Goal: Communication & Community: Share content

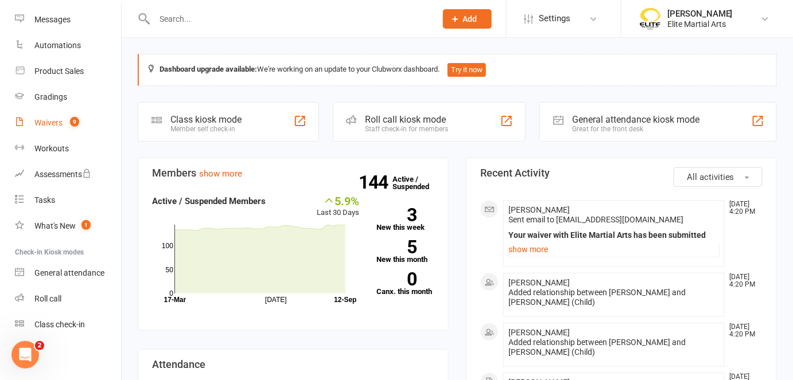
click at [58, 126] on div "Waivers" at bounding box center [48, 122] width 28 height 9
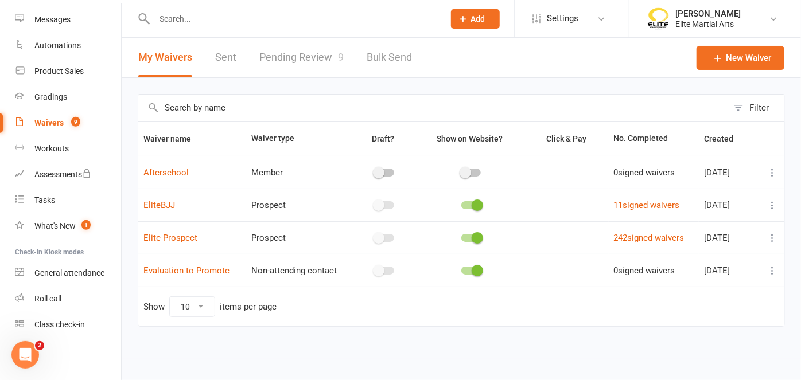
click at [321, 59] on link "Pending Review 9" at bounding box center [301, 58] width 84 height 40
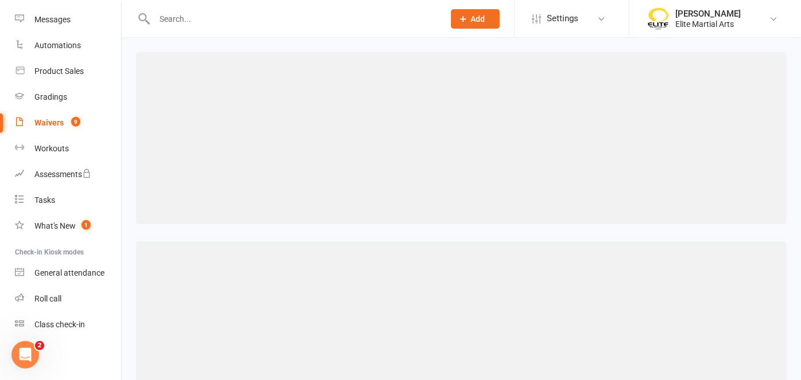
select select "100"
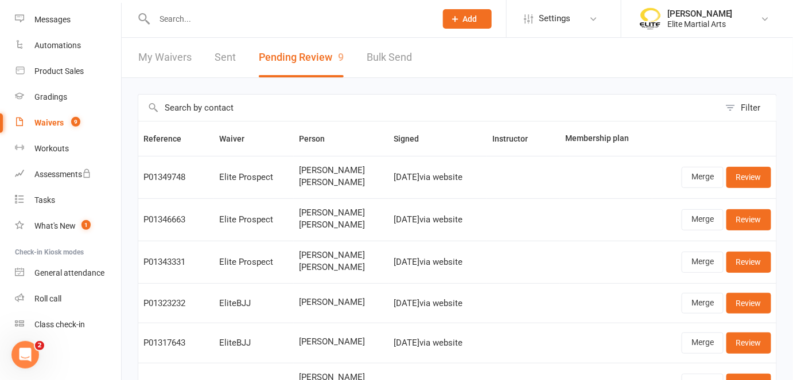
click at [439, 285] on td "[DATE] via website" at bounding box center [438, 303] width 99 height 40
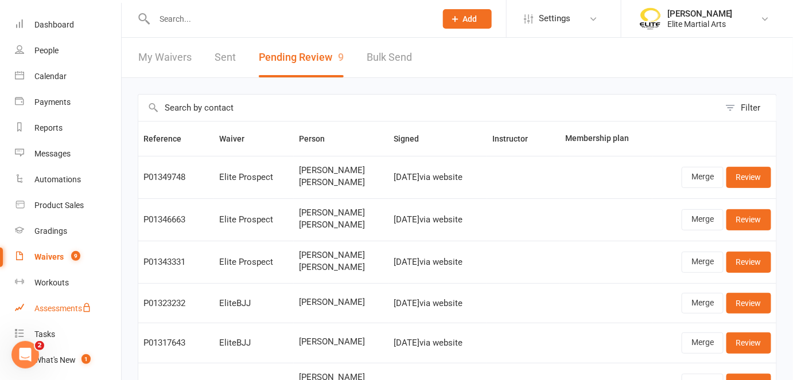
scroll to position [33, 0]
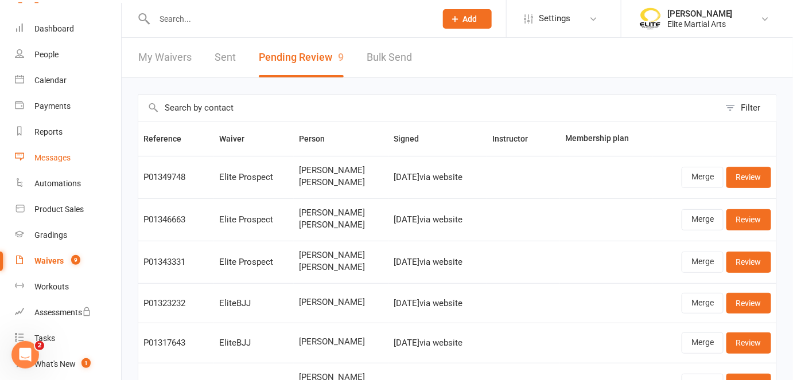
click at [60, 156] on div "Messages" at bounding box center [52, 157] width 36 height 9
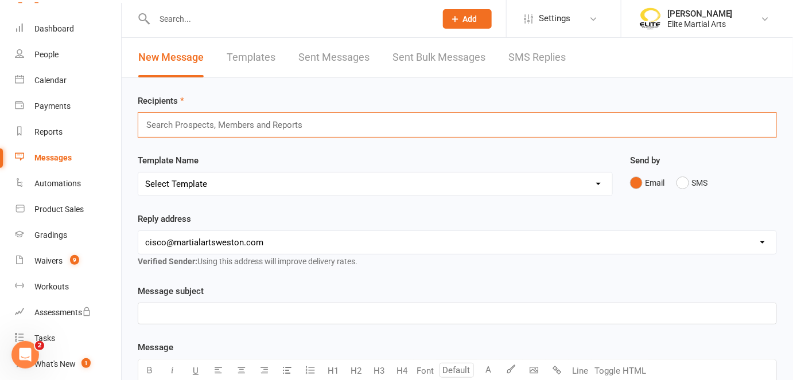
click at [278, 127] on input "text" at bounding box center [229, 125] width 168 height 15
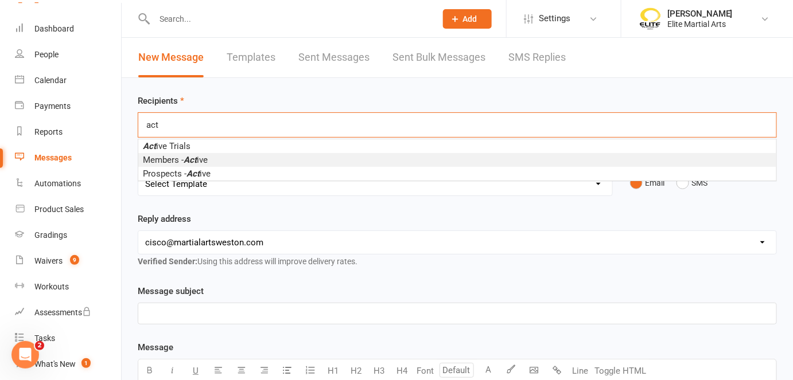
type input "act"
click at [201, 162] on span "Members - Act ive" at bounding box center [175, 160] width 65 height 10
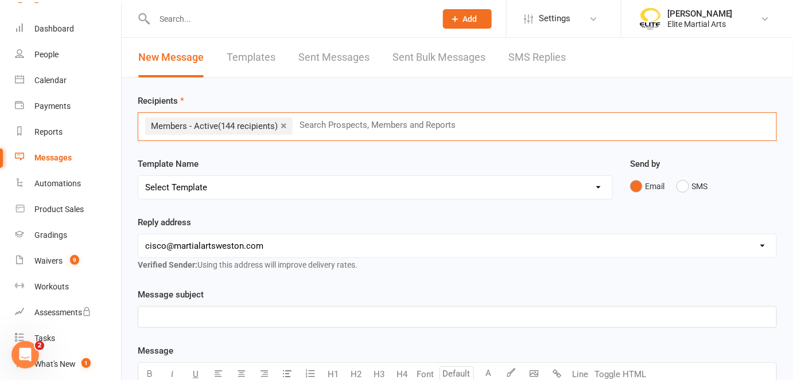
click at [200, 187] on select "Select Template [Email] card on file [Email] Cancellation [Email] membership ha…" at bounding box center [375, 187] width 474 height 23
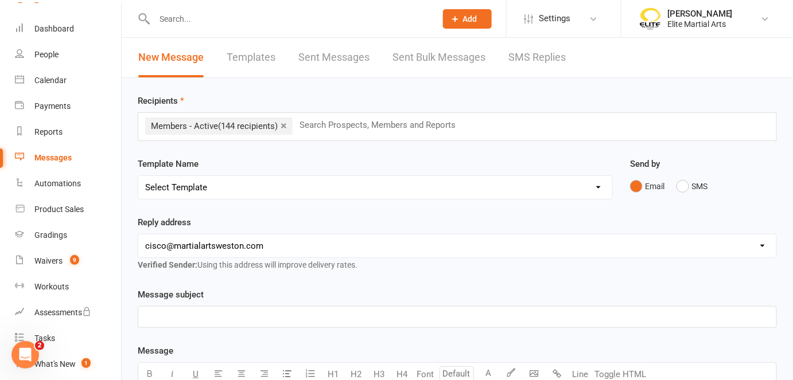
select select "3"
click at [138, 176] on select "Select Template [Email] card on file [Email] Cancellation [Email] membership ha…" at bounding box center [375, 187] width 474 height 23
click at [193, 317] on p "News" at bounding box center [457, 317] width 624 height 14
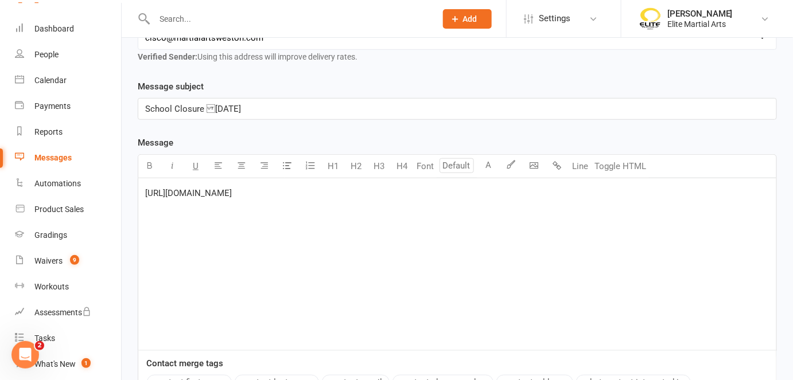
scroll to position [209, 0]
drag, startPoint x: 288, startPoint y: 192, endPoint x: 157, endPoint y: 197, distance: 131.5
click at [157, 197] on div "[URL][DOMAIN_NAME]" at bounding box center [457, 263] width 638 height 172
click at [302, 188] on p "[URL][DOMAIN_NAME]" at bounding box center [457, 192] width 624 height 14
drag, startPoint x: 282, startPoint y: 190, endPoint x: 135, endPoint y: 174, distance: 147.7
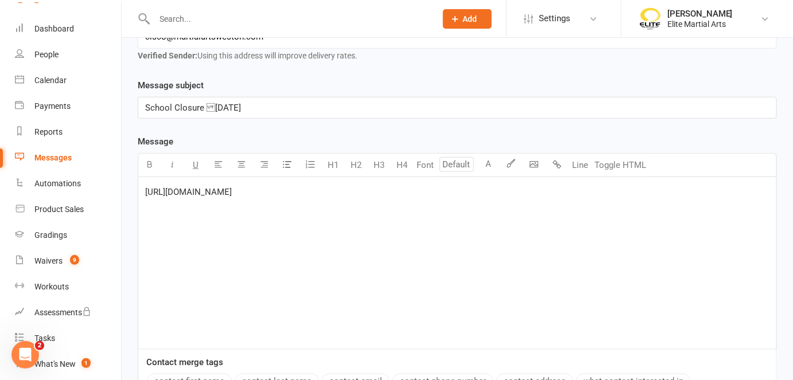
click at [135, 174] on div "Message subject School Closure [DATE] Message U H1 H2 H3 H4 Font A Line Toggle…" at bounding box center [457, 266] width 656 height 374
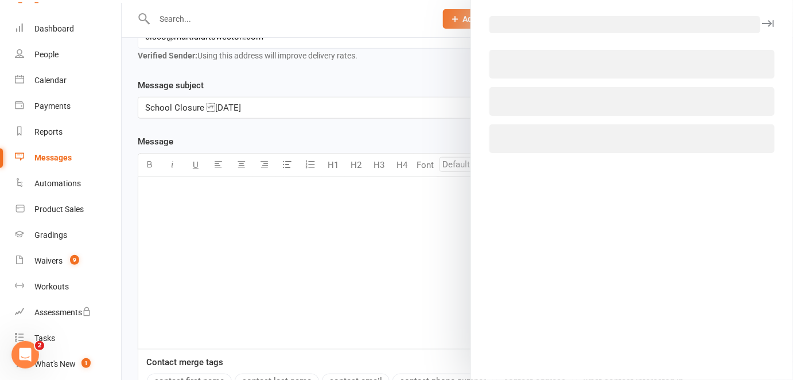
click at [536, 162] on body "Prospect Member Non-attending contact Class / event Appointment Grading event T…" at bounding box center [396, 157] width 793 height 729
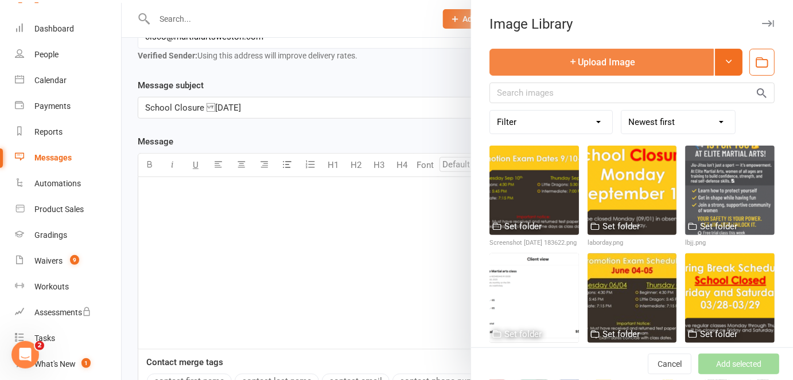
click at [615, 56] on button "Upload Image" at bounding box center [601, 62] width 224 height 27
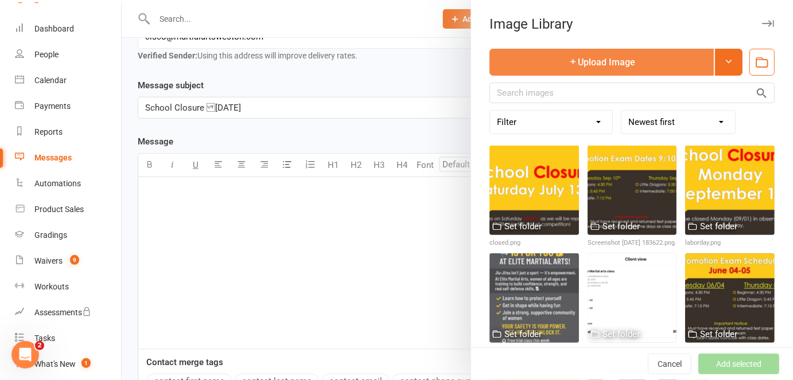
click at [585, 62] on button "Upload Image" at bounding box center [601, 62] width 224 height 27
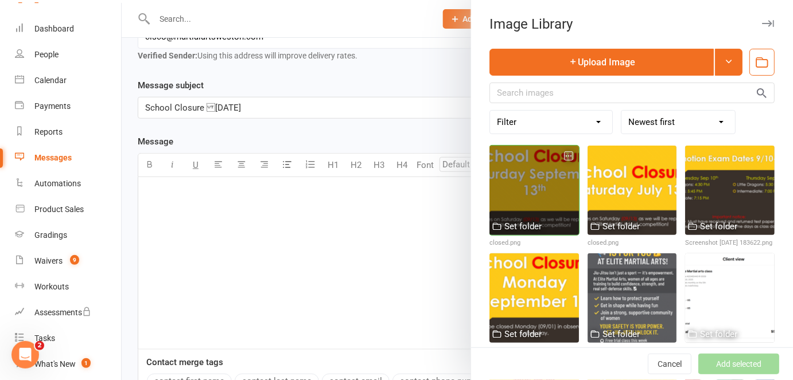
click at [524, 176] on div at bounding box center [533, 190] width 89 height 89
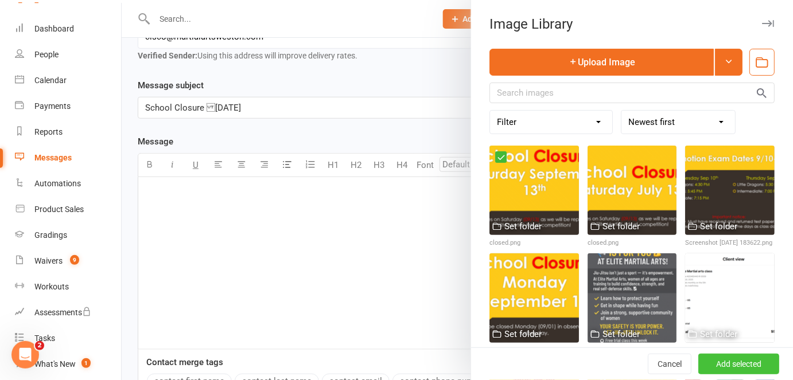
click at [714, 363] on button "Add selected" at bounding box center [738, 364] width 81 height 21
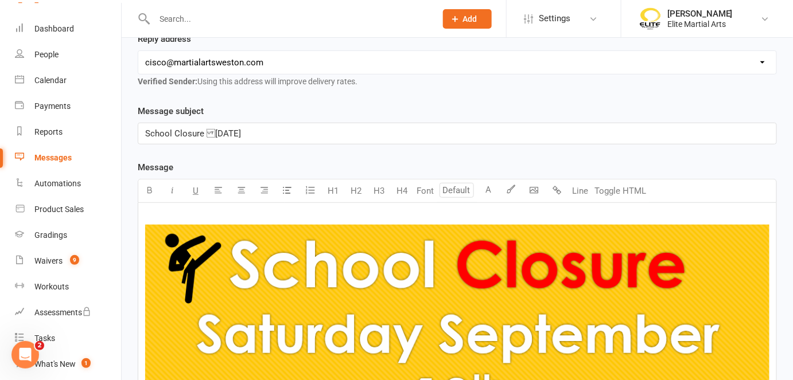
scroll to position [148, 0]
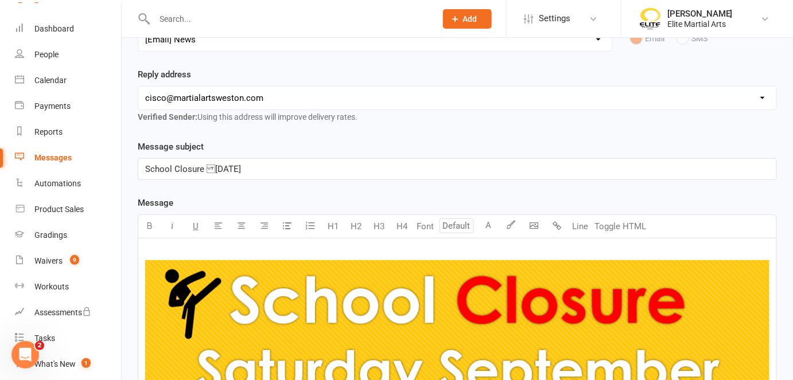
drag, startPoint x: 247, startPoint y: 165, endPoint x: 332, endPoint y: 172, distance: 84.6
click at [332, 172] on p "School Closure [DATE]" at bounding box center [457, 169] width 624 height 14
click at [241, 166] on span "School Closure [DATE]" at bounding box center [193, 169] width 96 height 10
click at [291, 170] on p "School Closure [DATE]" at bounding box center [457, 169] width 624 height 14
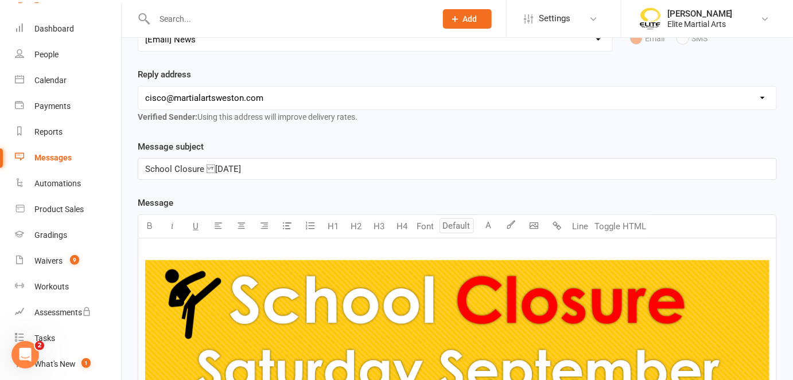
click at [291, 170] on p "School Closure [DATE]" at bounding box center [457, 169] width 624 height 14
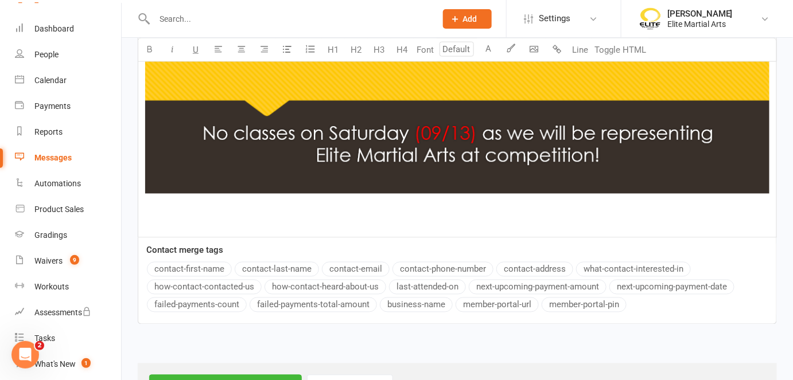
scroll to position [605, 0]
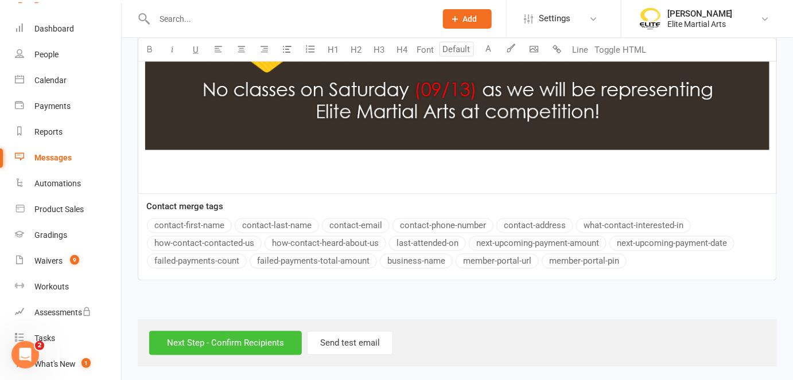
click at [200, 343] on input "Next Step - Confirm Recipients" at bounding box center [225, 344] width 153 height 24
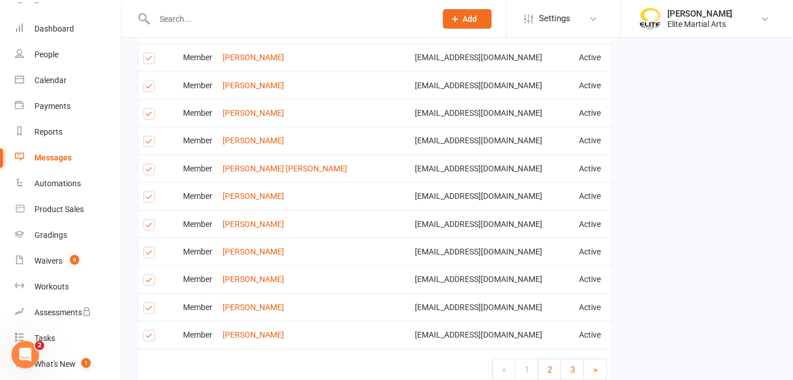
scroll to position [1814, 0]
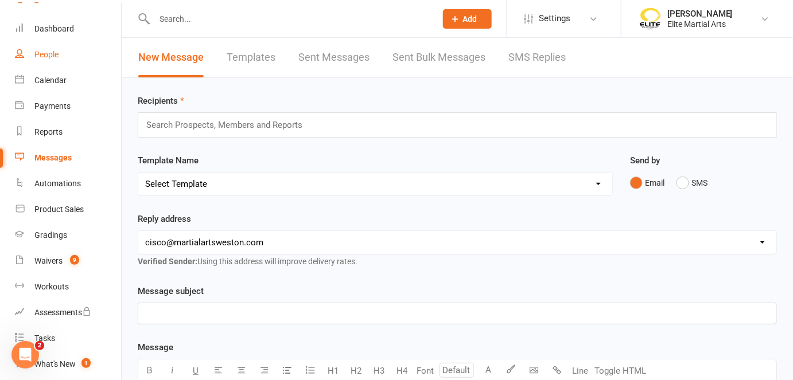
click at [42, 59] on div "People" at bounding box center [46, 54] width 24 height 9
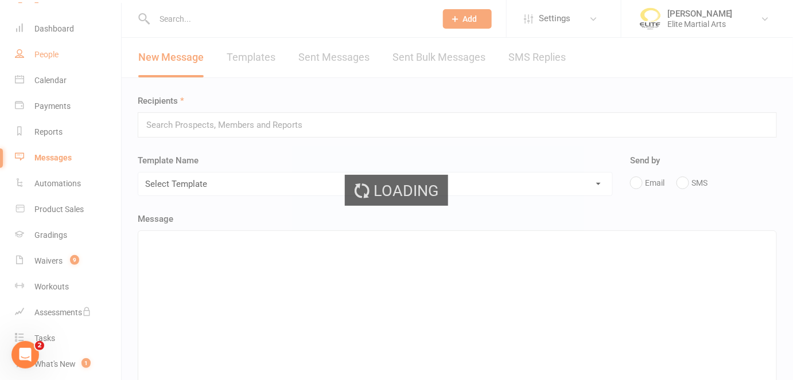
select select "100"
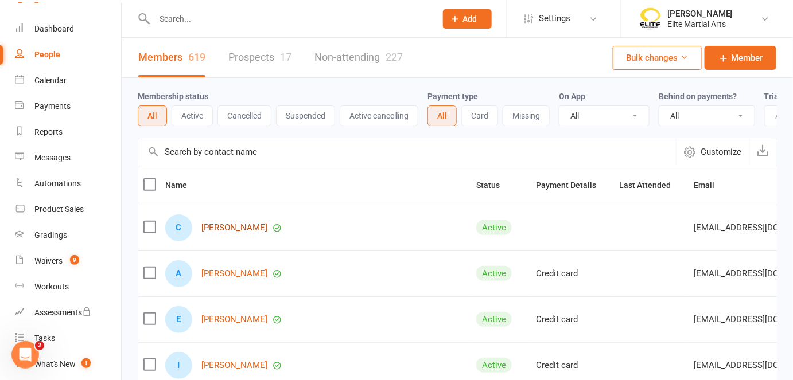
click at [232, 233] on link "[PERSON_NAME]" at bounding box center [234, 228] width 66 height 10
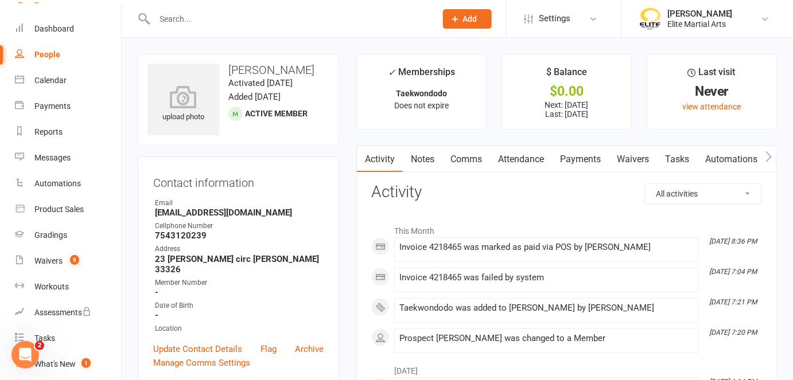
click at [423, 161] on link "Notes" at bounding box center [423, 159] width 40 height 26
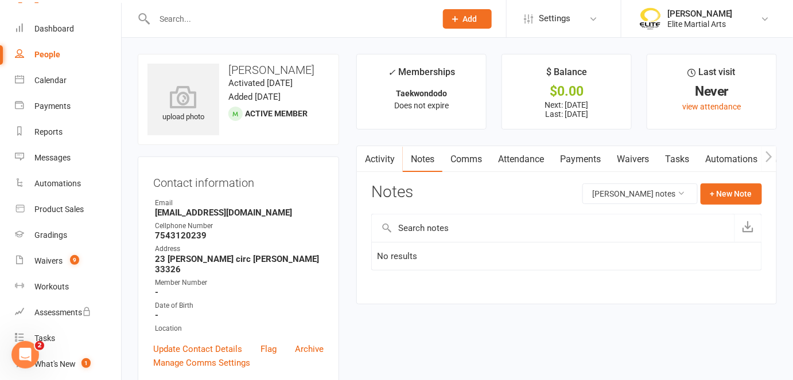
click at [472, 159] on link "Comms" at bounding box center [466, 159] width 48 height 26
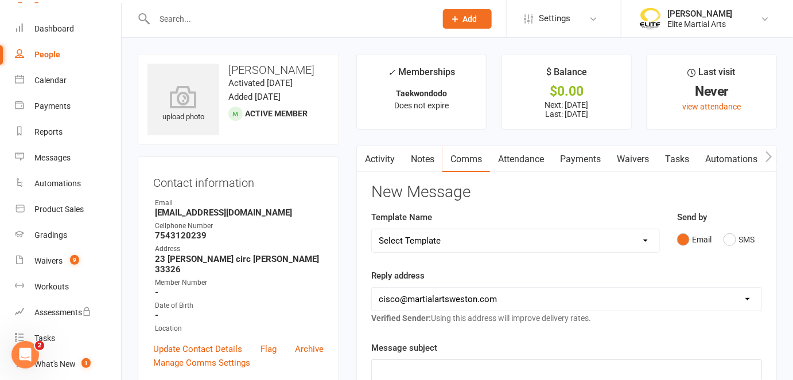
click at [534, 161] on link "Attendance" at bounding box center [521, 159] width 62 height 26
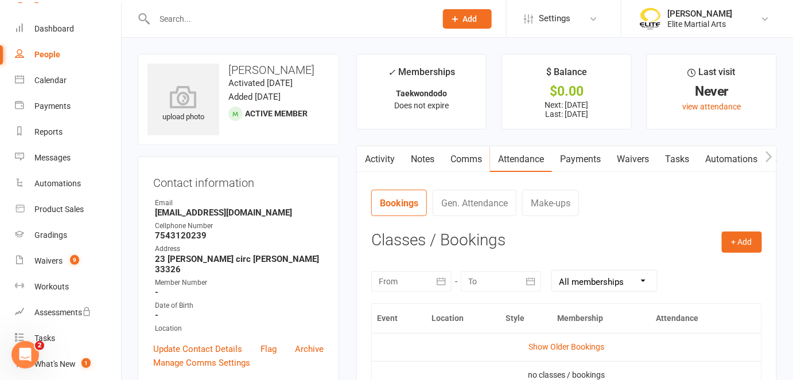
click at [583, 158] on link "Payments" at bounding box center [580, 159] width 57 height 26
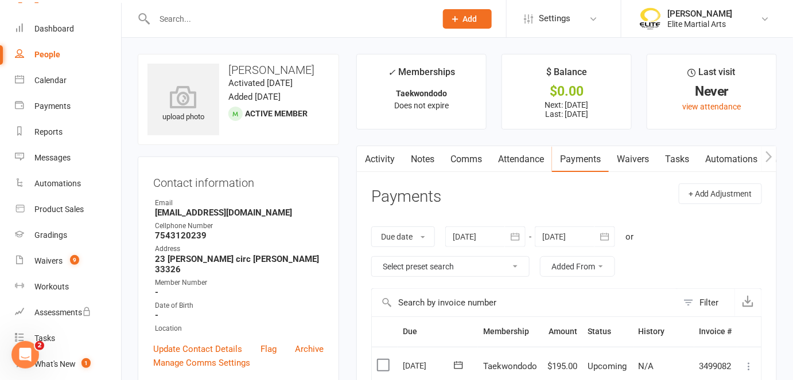
click at [632, 159] on link "Waivers" at bounding box center [633, 159] width 48 height 26
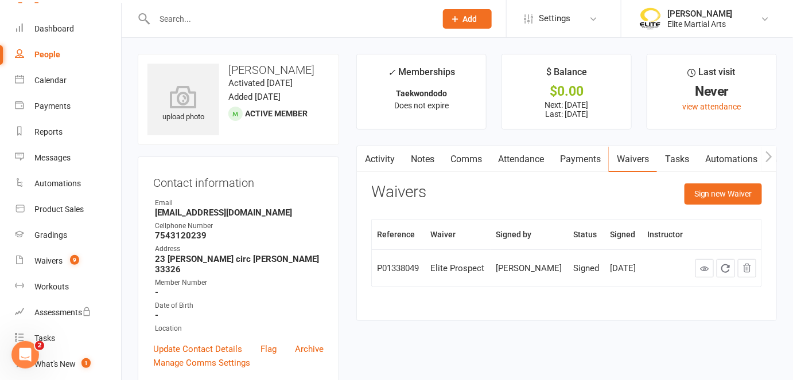
click at [678, 153] on link "Tasks" at bounding box center [677, 159] width 40 height 26
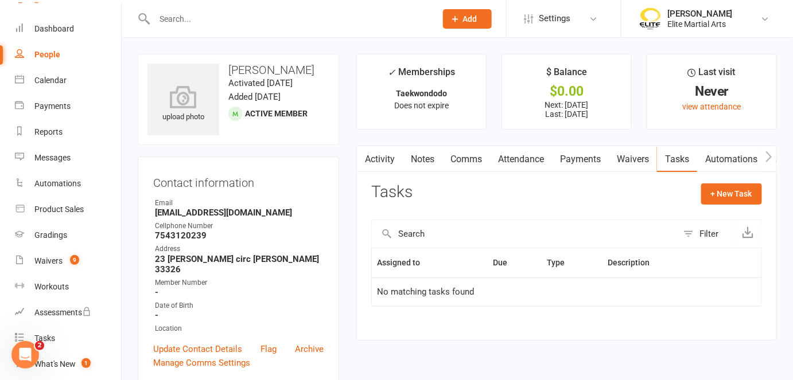
click at [375, 163] on link "Activity" at bounding box center [380, 159] width 46 height 26
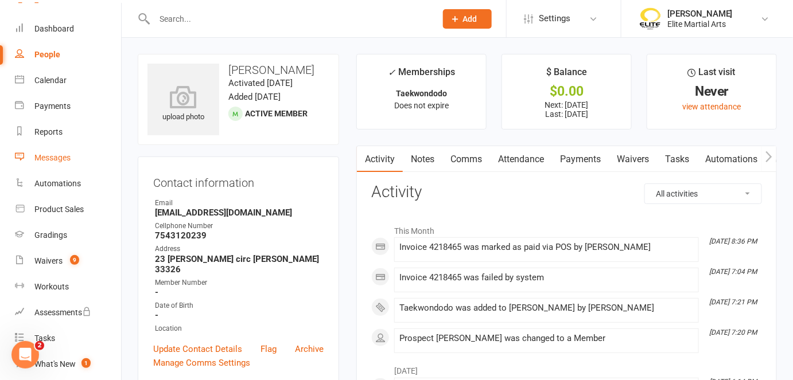
click at [50, 155] on div "Messages" at bounding box center [52, 157] width 36 height 9
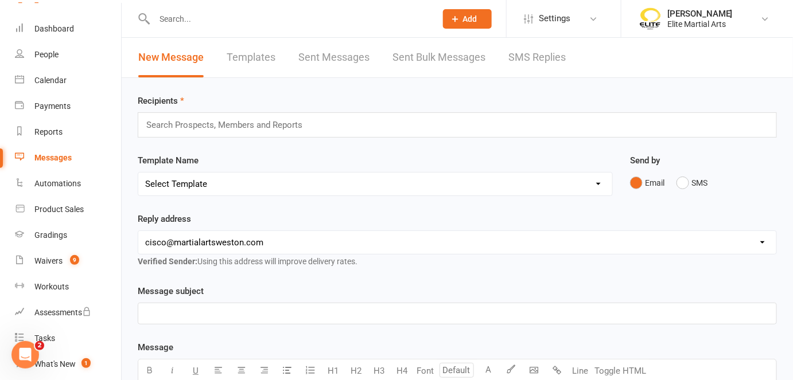
click at [181, 123] on input "text" at bounding box center [229, 125] width 168 height 15
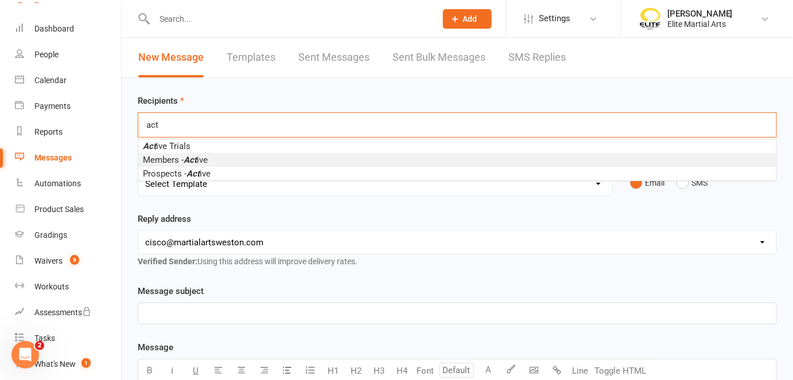
type input "act"
click at [195, 161] on em "Act" at bounding box center [190, 160] width 13 height 10
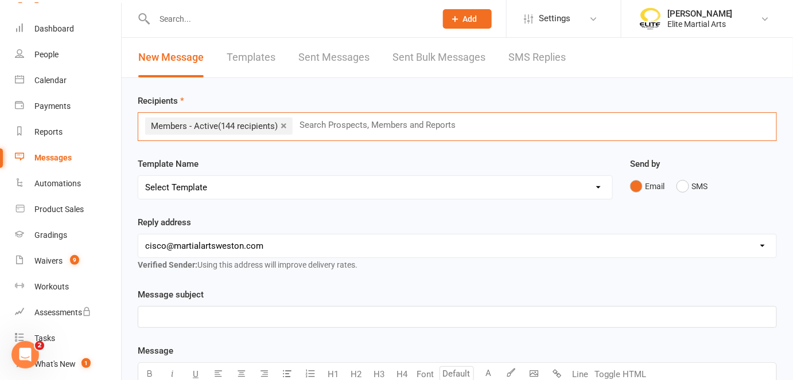
click at [199, 188] on select "Select Template [Email] card on file [Email] Cancellation [Email] membership ha…" at bounding box center [375, 187] width 474 height 23
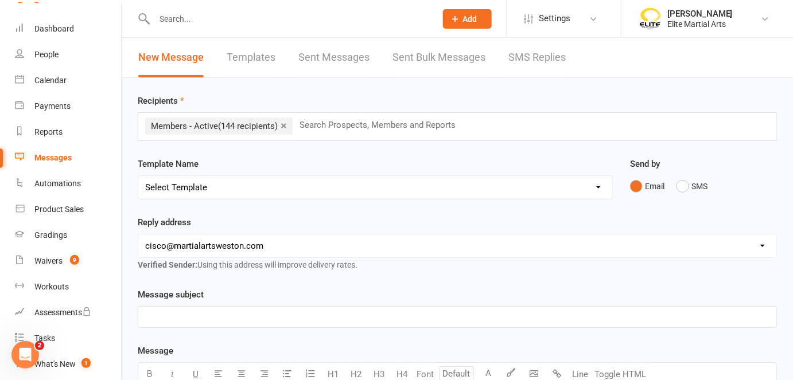
select select "3"
click at [138, 176] on select "Select Template [Email] card on file [Email] Cancellation [Email] membership ha…" at bounding box center [375, 187] width 474 height 23
click at [181, 318] on p "News" at bounding box center [457, 317] width 624 height 14
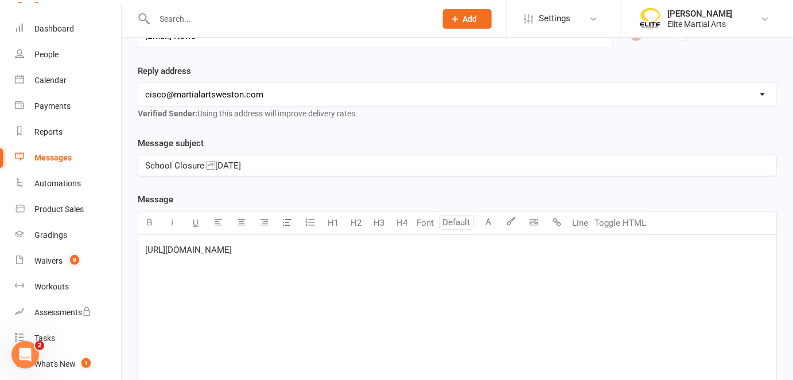
scroll to position [191, 0]
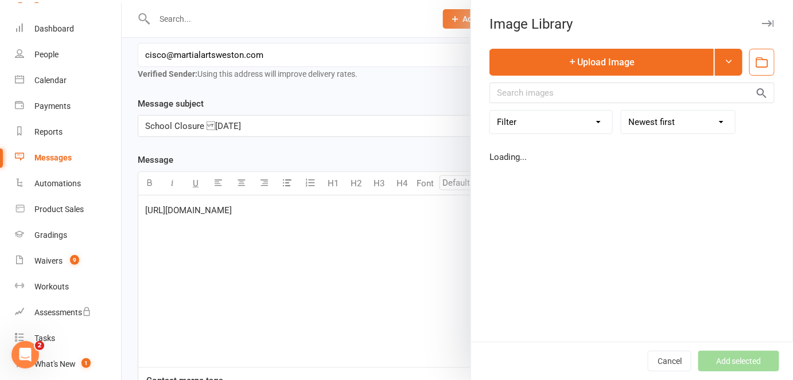
click at [535, 181] on body "Prospect Member Non-attending contact Class / event Appointment Grading event T…" at bounding box center [396, 176] width 793 height 729
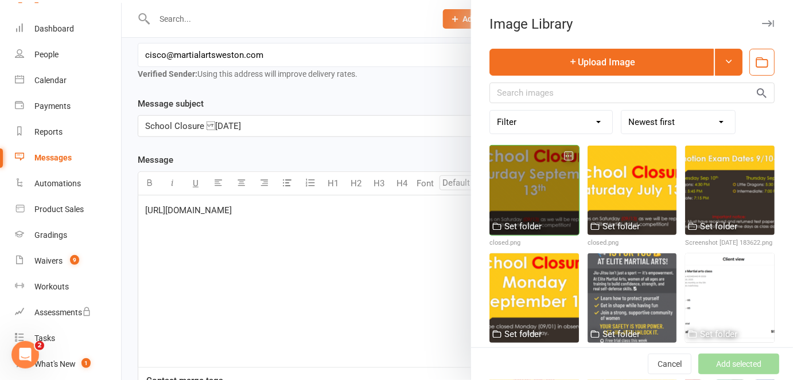
click at [531, 192] on div at bounding box center [533, 190] width 89 height 89
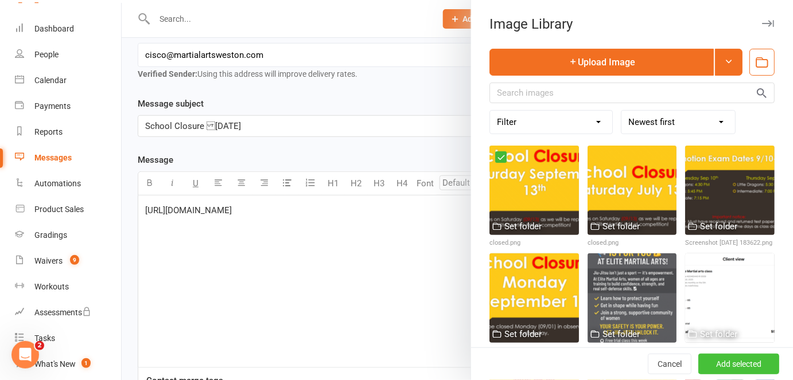
click at [729, 364] on button "Add selected" at bounding box center [738, 364] width 81 height 21
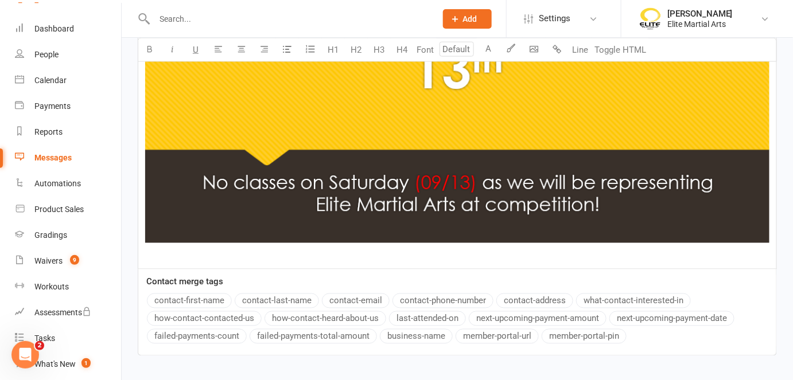
scroll to position [605, 0]
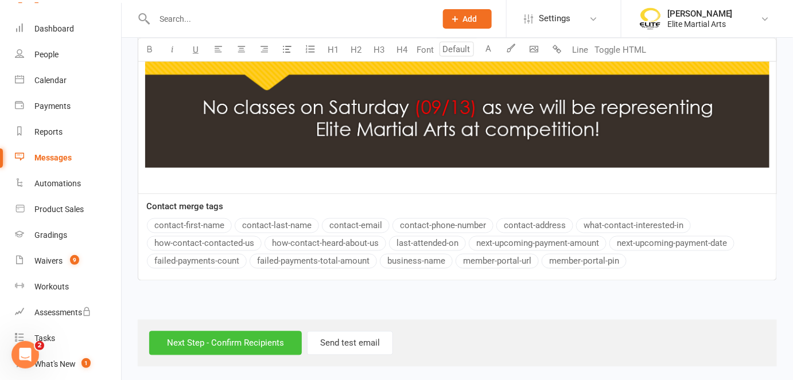
click at [215, 336] on input "Next Step - Confirm Recipients" at bounding box center [225, 344] width 153 height 24
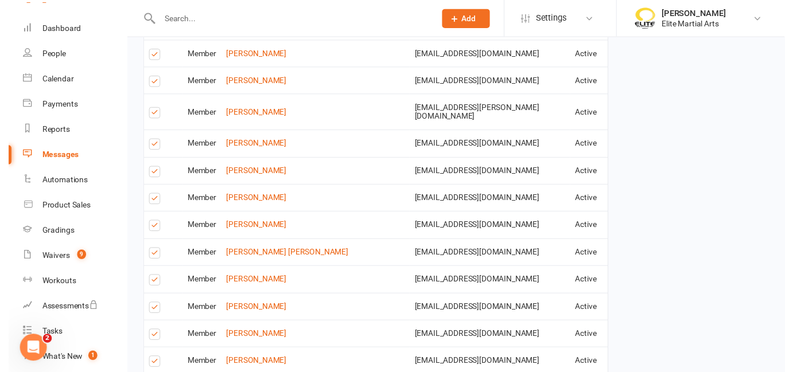
scroll to position [1828, 0]
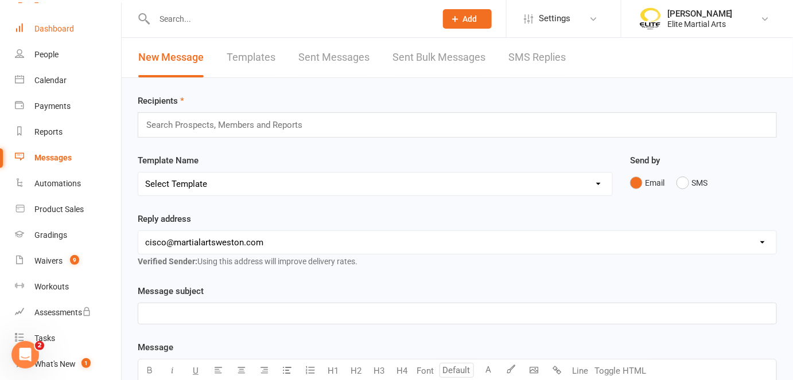
click at [63, 26] on div "Dashboard" at bounding box center [54, 28] width 40 height 9
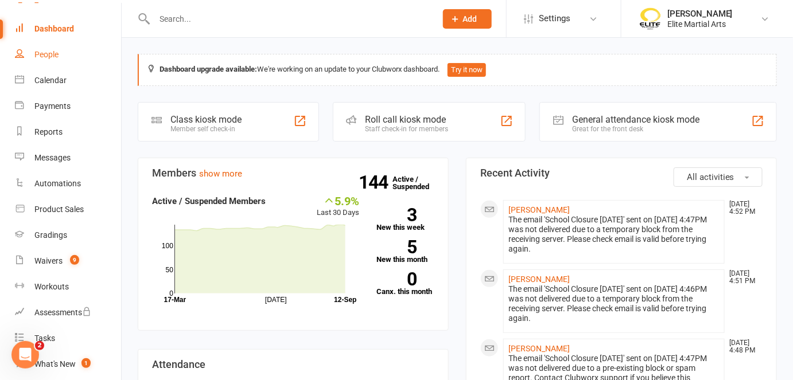
click at [51, 55] on div "People" at bounding box center [46, 54] width 24 height 9
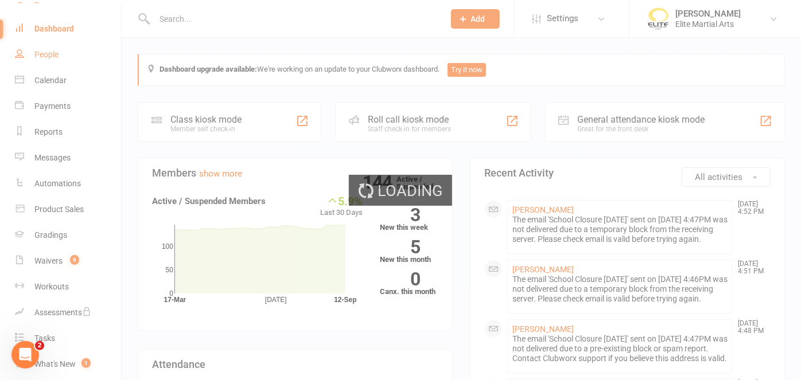
select select "100"
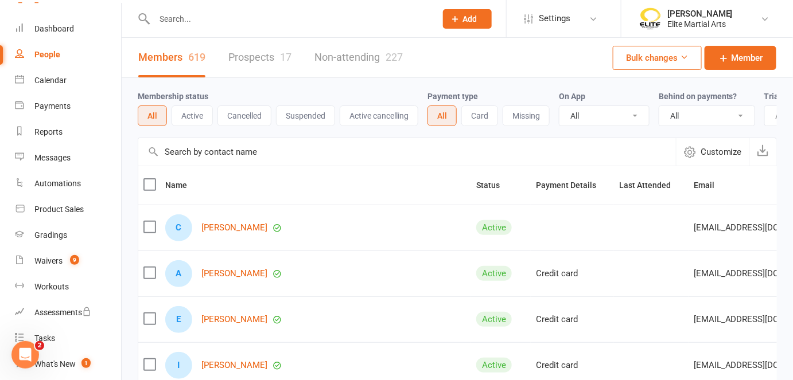
click at [249, 61] on link "Prospects 17" at bounding box center [259, 58] width 63 height 40
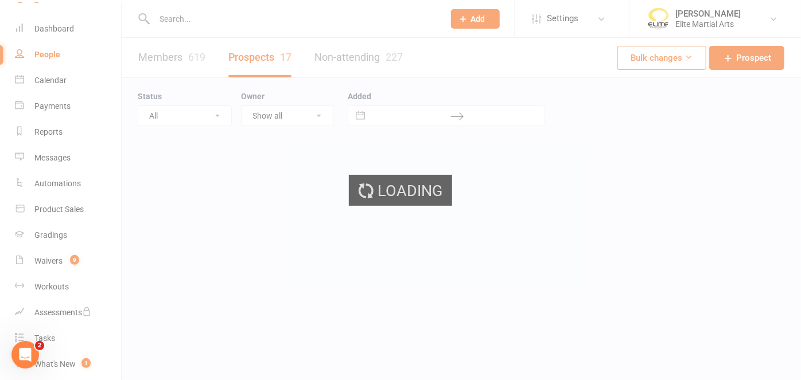
select select "100"
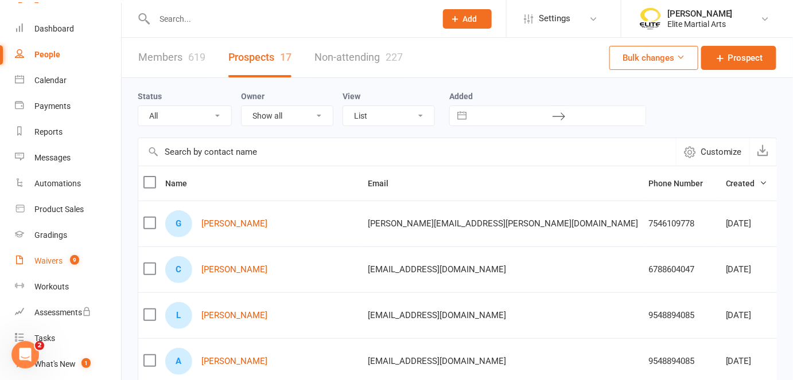
click at [49, 262] on div "Waivers" at bounding box center [48, 260] width 28 height 9
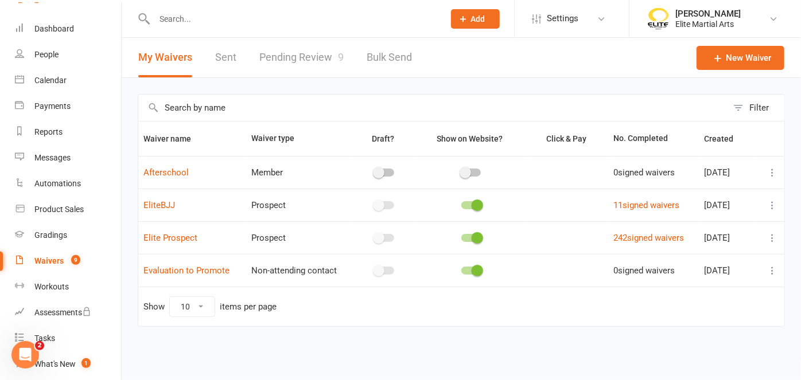
click at [297, 55] on link "Pending Review 9" at bounding box center [301, 58] width 84 height 40
select select "100"
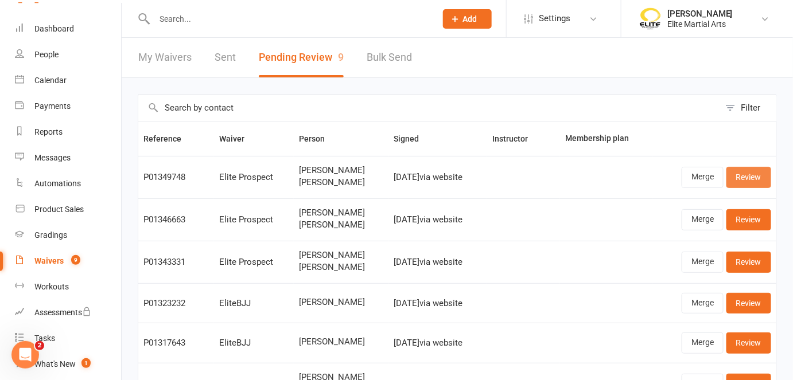
click at [758, 178] on link "Review" at bounding box center [748, 177] width 45 height 21
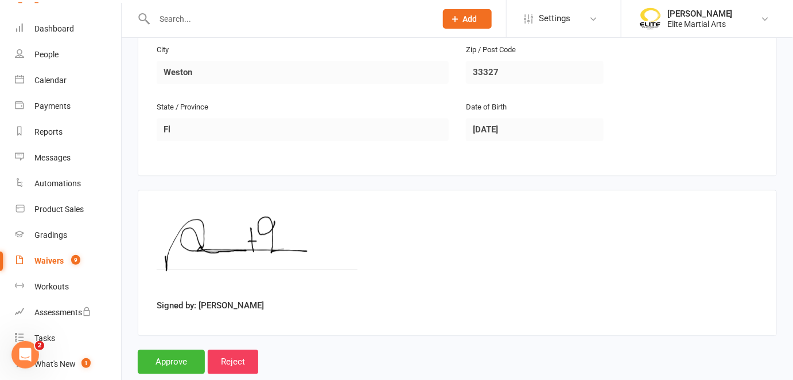
scroll to position [867, 0]
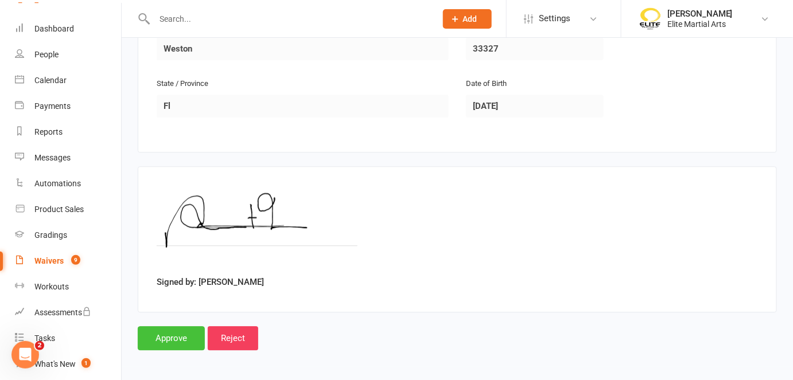
click at [170, 332] on input "Approve" at bounding box center [171, 338] width 67 height 24
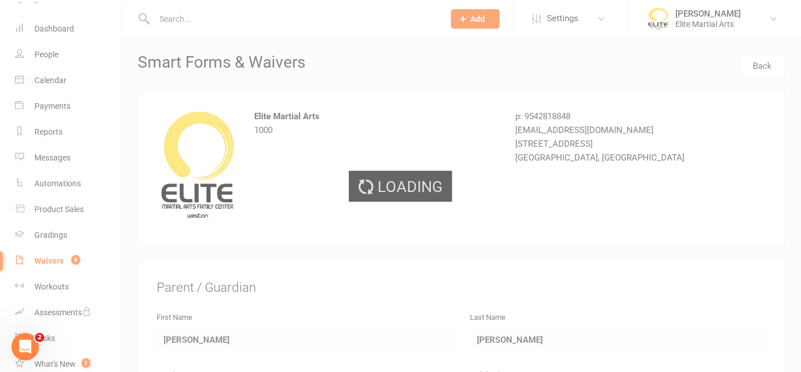
select select "100"
